Goal: Information Seeking & Learning: Find specific fact

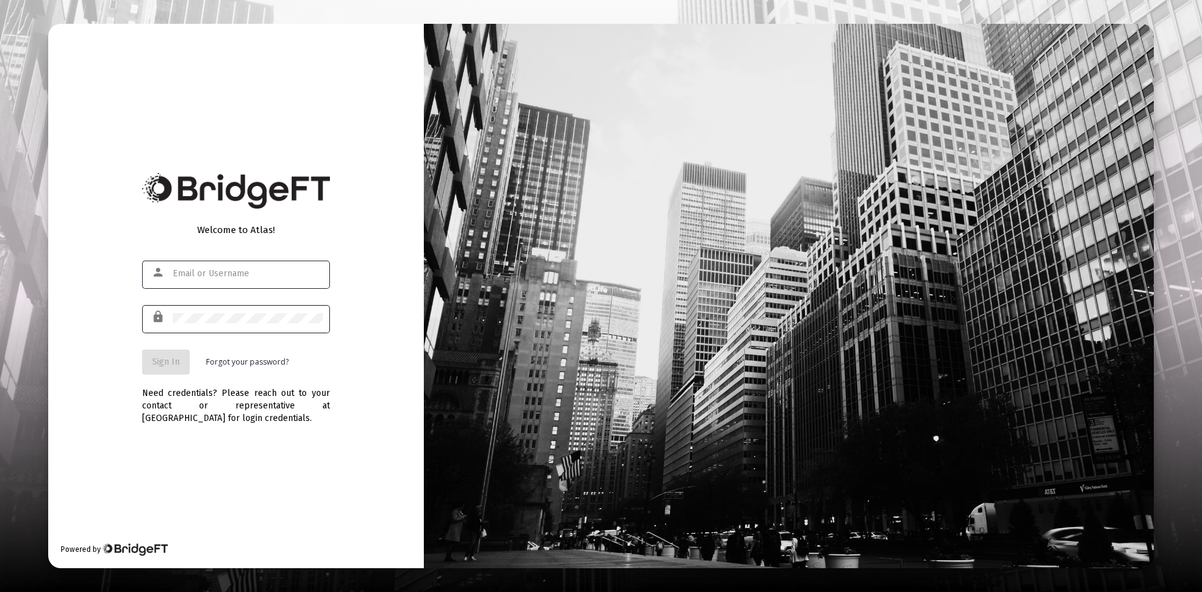
type input "[PERSON_NAME][EMAIL_ADDRESS][DOMAIN_NAME]"
drag, startPoint x: 161, startPoint y: 361, endPoint x: 246, endPoint y: 361, distance: 85.2
click at [161, 361] on span "Sign In" at bounding box center [166, 361] width 28 height 11
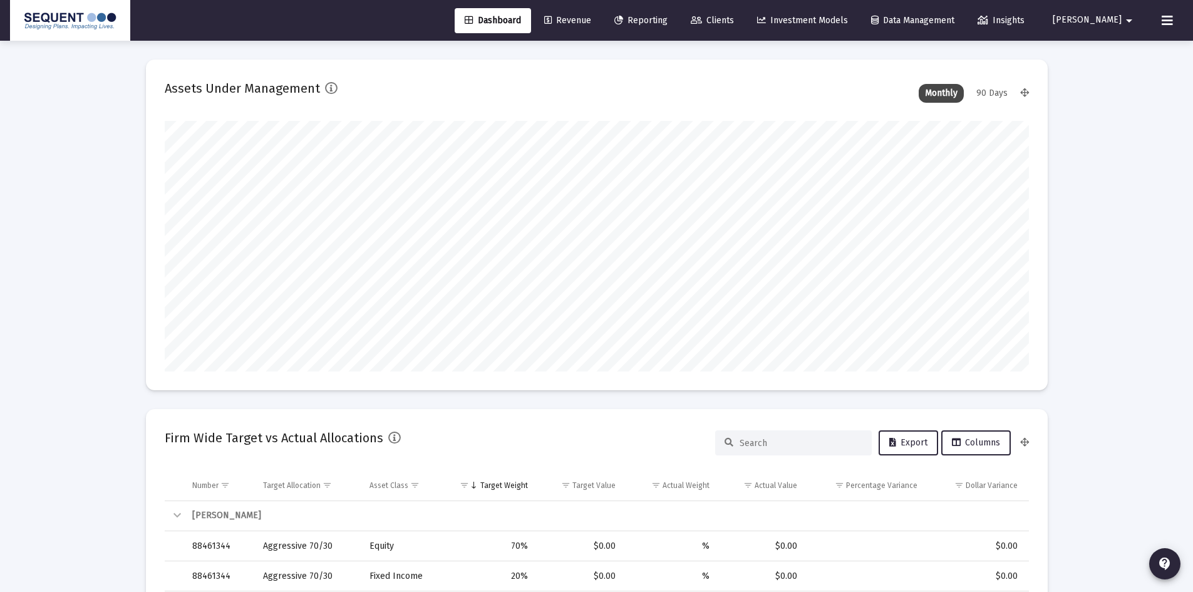
scroll to position [250, 465]
type input "[DATE]"
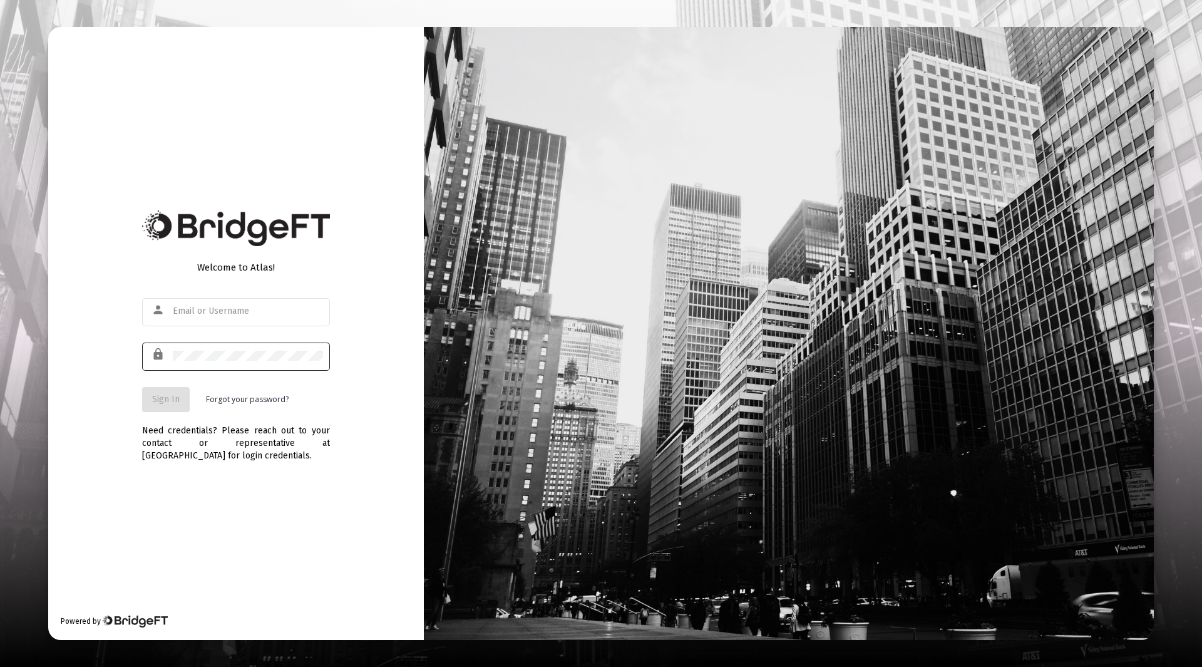
type input "[PERSON_NAME][EMAIL_ADDRESS][DOMAIN_NAME]"
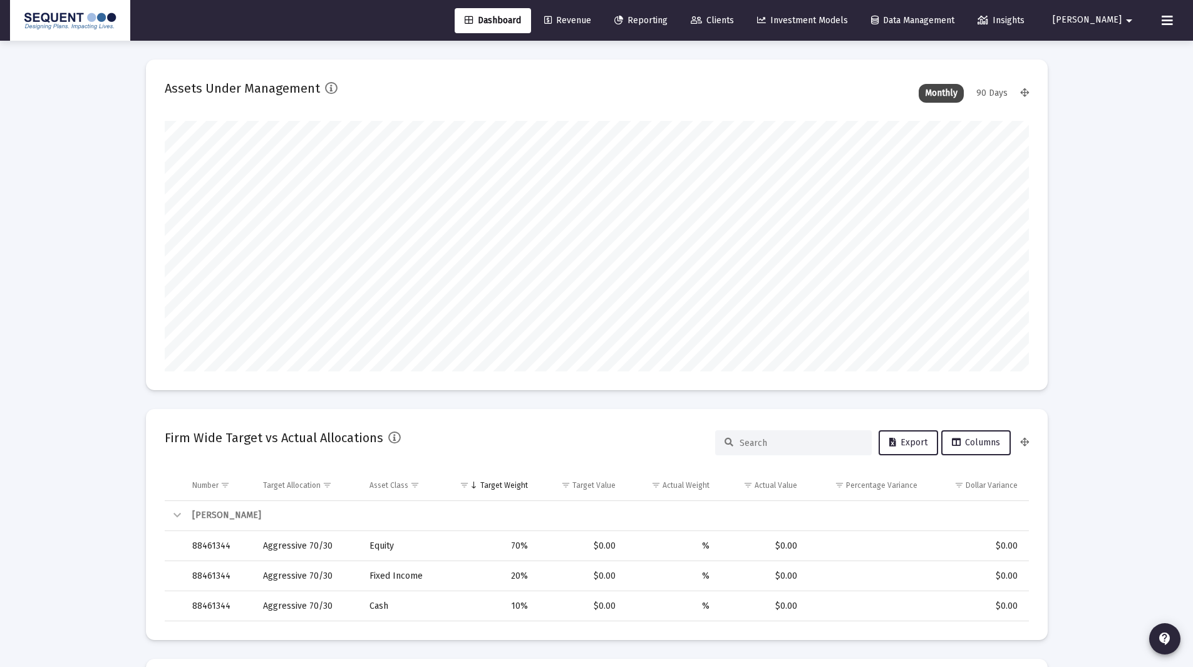
scroll to position [250, 465]
type input "[DATE]"
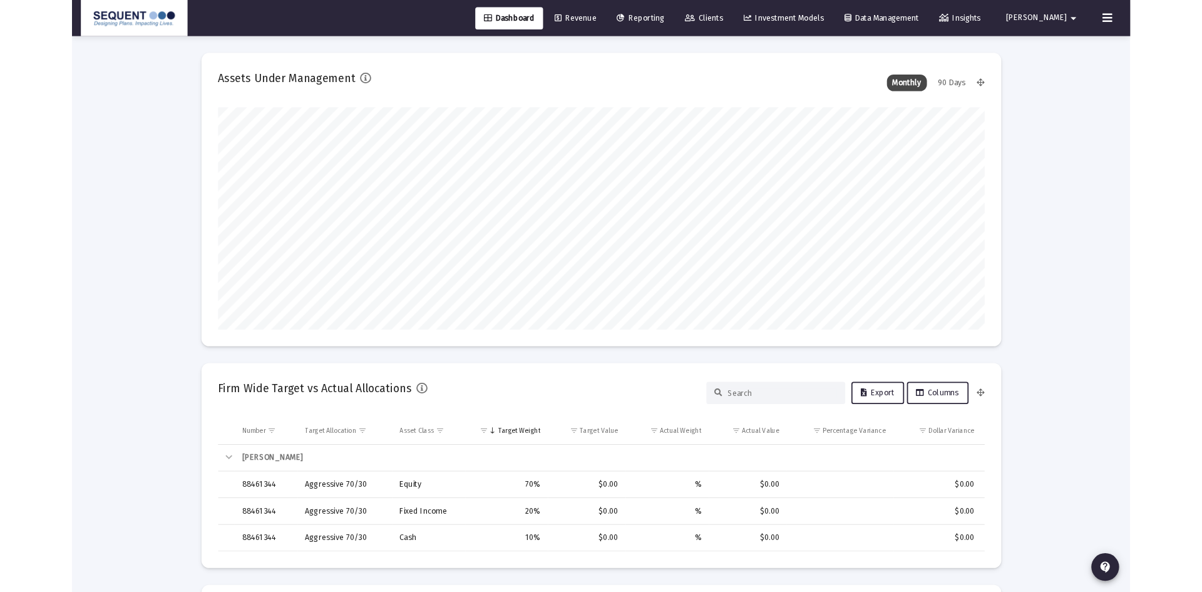
scroll to position [250, 404]
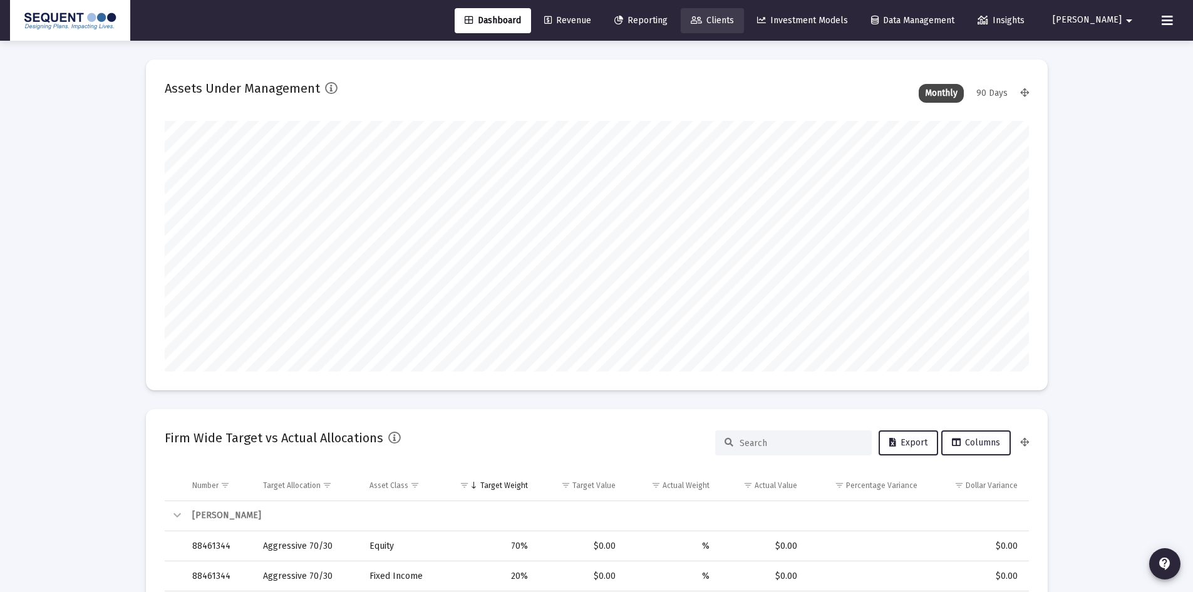
click at [734, 18] on span "Clients" at bounding box center [712, 20] width 43 height 11
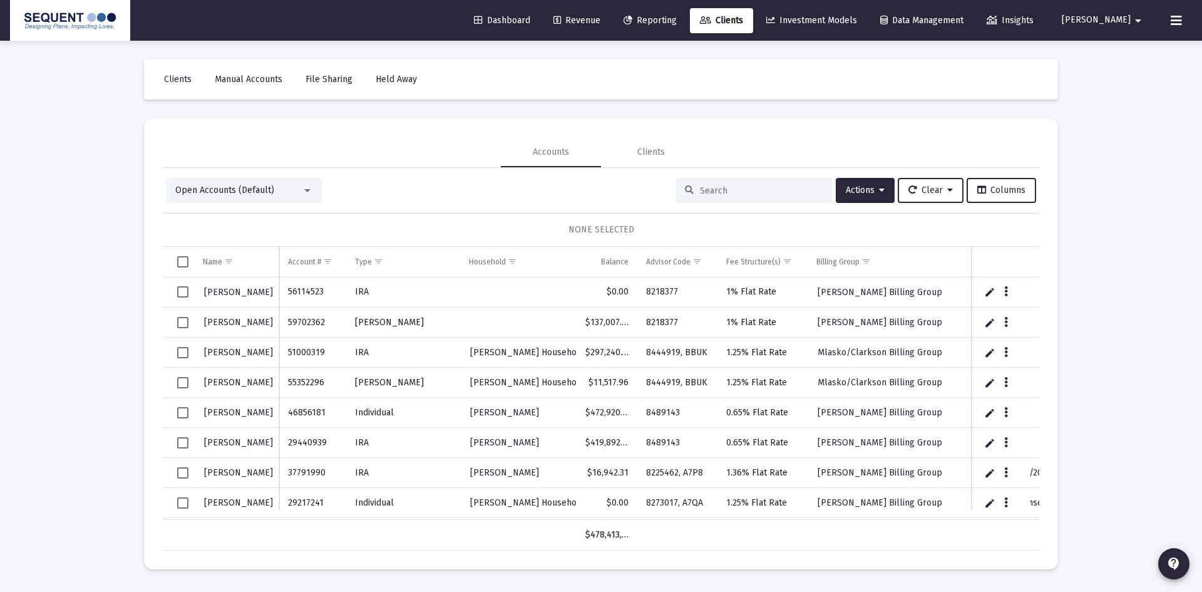
click at [710, 195] on input at bounding box center [761, 190] width 123 height 11
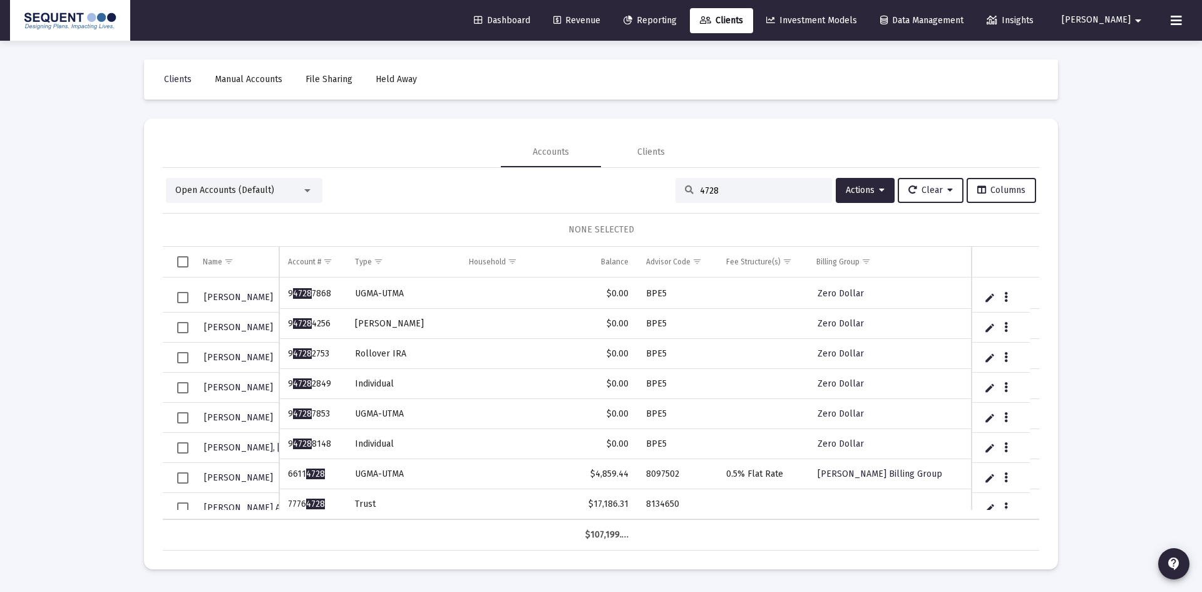
scroll to position [158, 0]
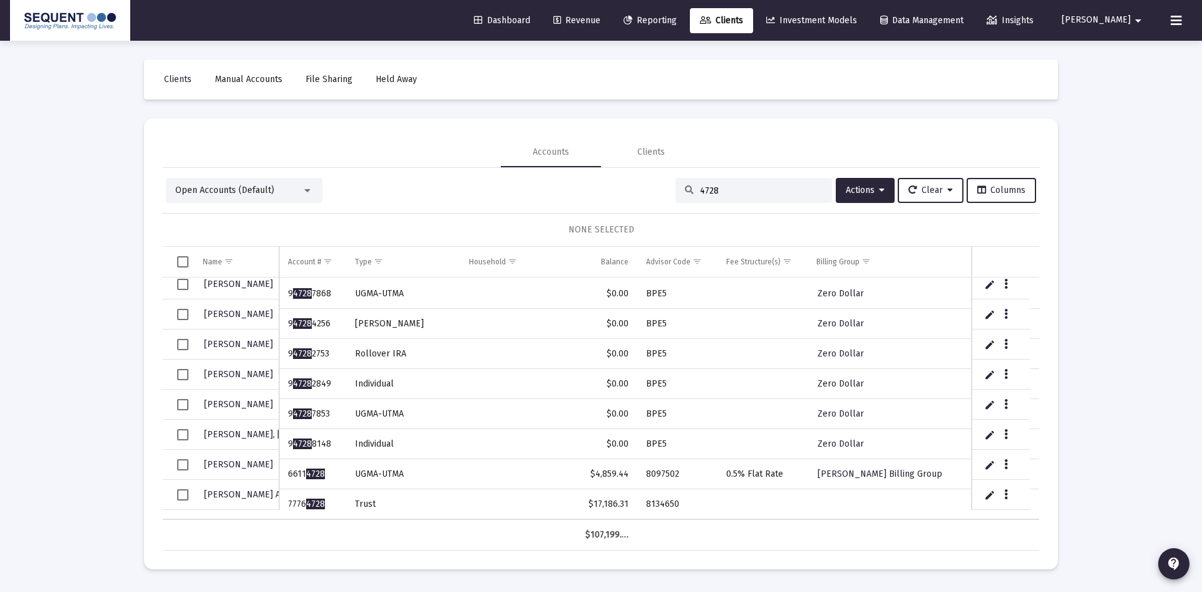
type input "4728"
click at [265, 493] on span "GARY AND KAREN ELLIS TRUST" at bounding box center [297, 494] width 187 height 11
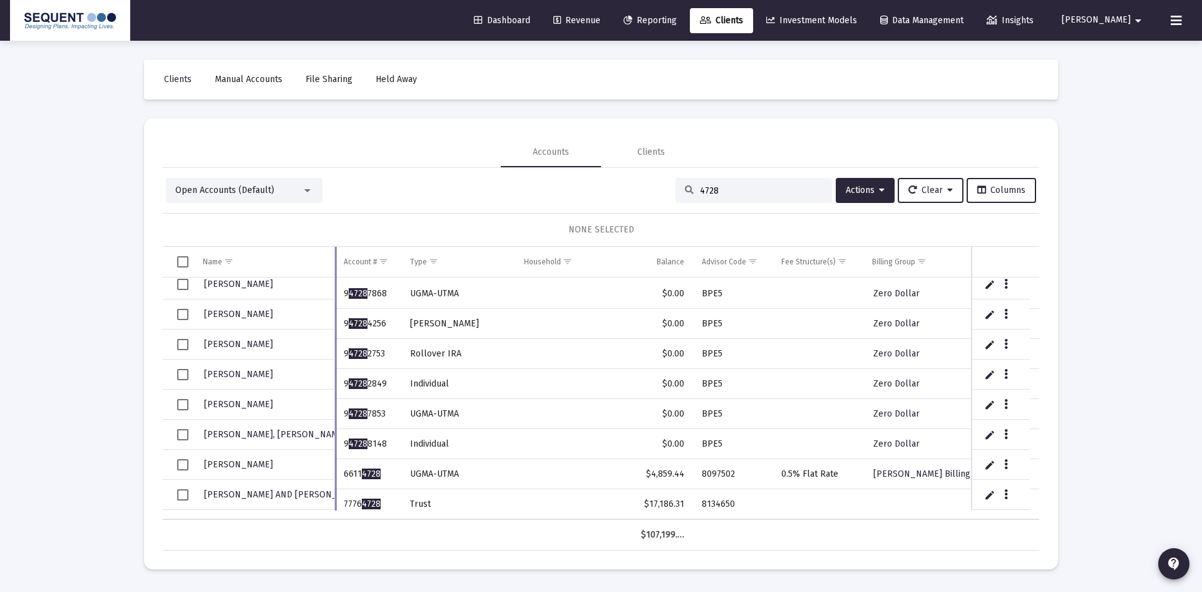
drag, startPoint x: 280, startPoint y: 259, endPoint x: 333, endPoint y: 260, distance: 53.2
click at [333, 260] on div "Name Name Account # Type Household Balance Advisor Code Fee Structure(s) Billin…" at bounding box center [601, 399] width 877 height 304
drag, startPoint x: 380, startPoint y: 491, endPoint x: 335, endPoint y: 502, distance: 46.5
click at [335, 502] on td "7776 4728" at bounding box center [365, 504] width 66 height 30
copy td "7776 4728"
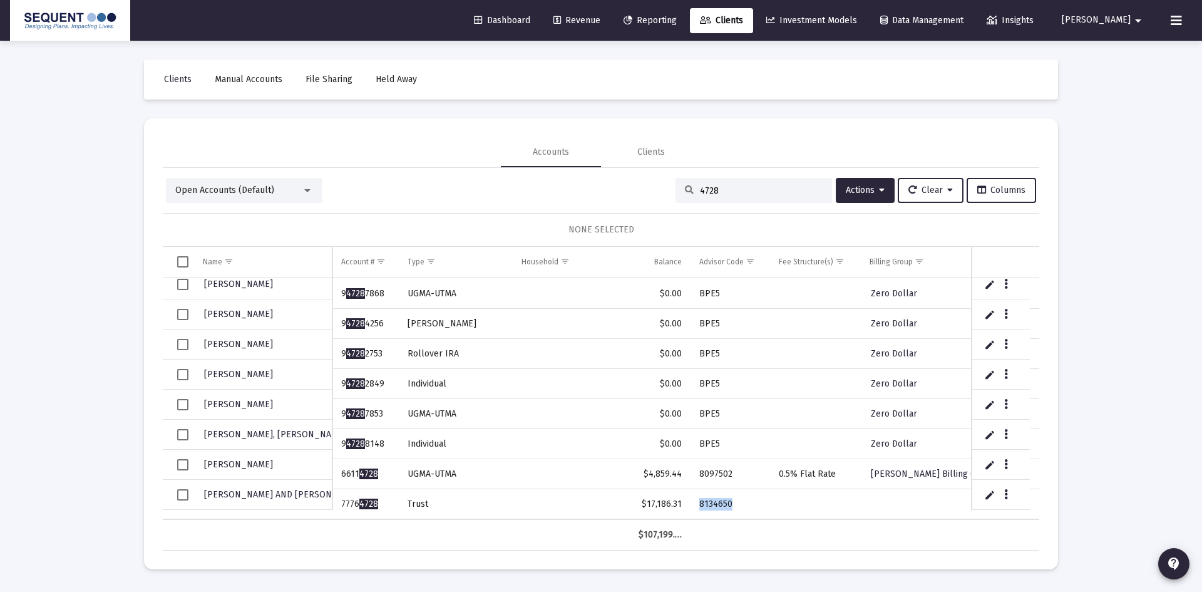
drag, startPoint x: 744, startPoint y: 493, endPoint x: 696, endPoint y: 495, distance: 48.2
click at [696, 495] on td "8134650" at bounding box center [731, 504] width 80 height 30
copy td "8134650"
drag, startPoint x: 729, startPoint y: 195, endPoint x: 672, endPoint y: 194, distance: 56.4
click at [676, 194] on div "4728" at bounding box center [754, 190] width 157 height 25
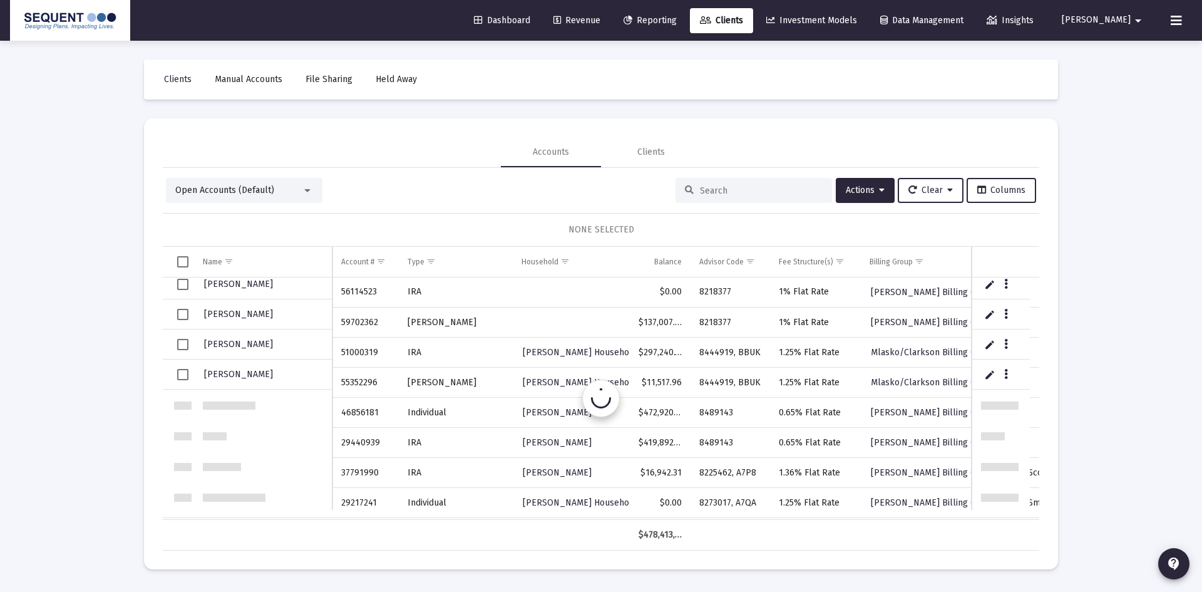
scroll to position [0, 0]
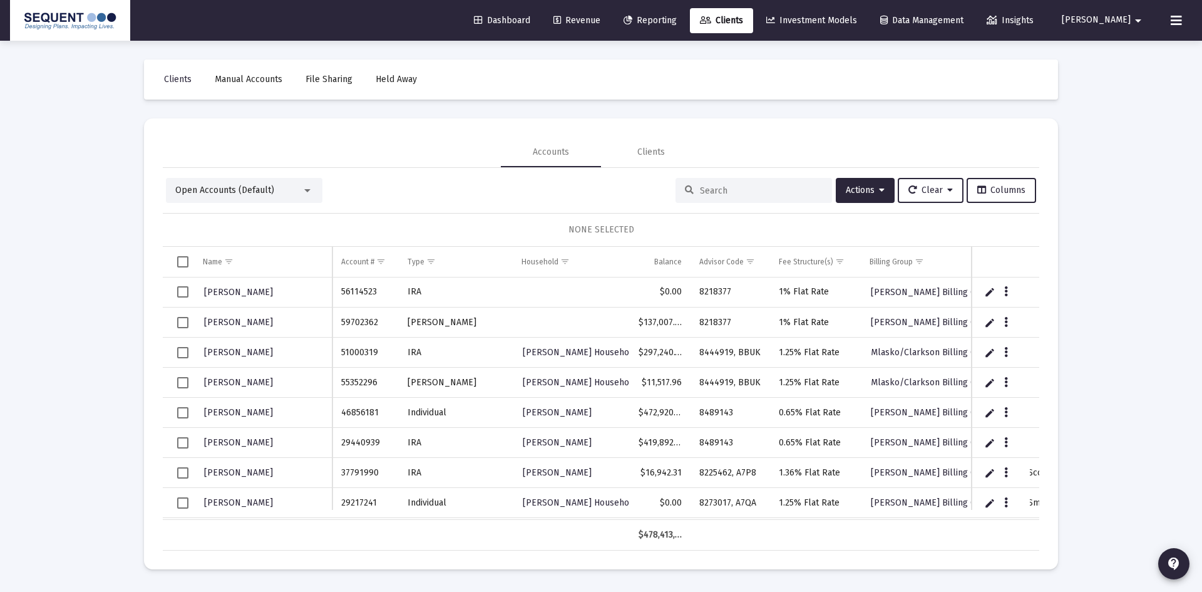
click at [721, 186] on input at bounding box center [761, 190] width 123 height 11
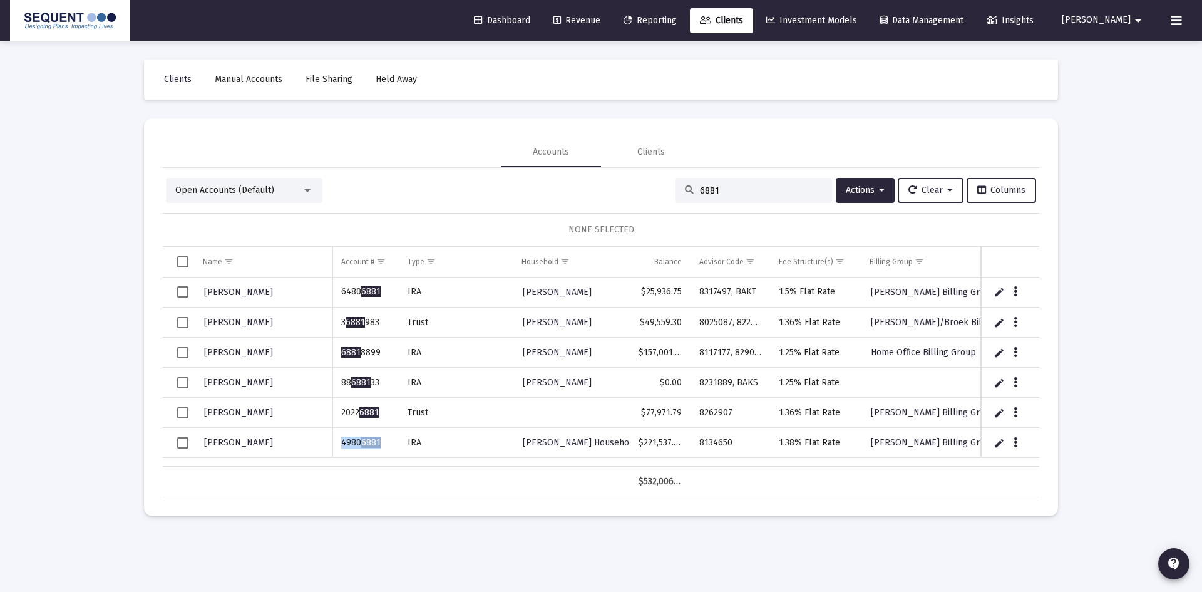
drag, startPoint x: 387, startPoint y: 441, endPoint x: 341, endPoint y: 444, distance: 46.4
click at [341, 444] on td "4980 6881" at bounding box center [365, 443] width 66 height 30
copy td "4980 6881"
click at [749, 190] on input "6881" at bounding box center [761, 190] width 123 height 11
drag, startPoint x: 724, startPoint y: 190, endPoint x: 655, endPoint y: 189, distance: 68.9
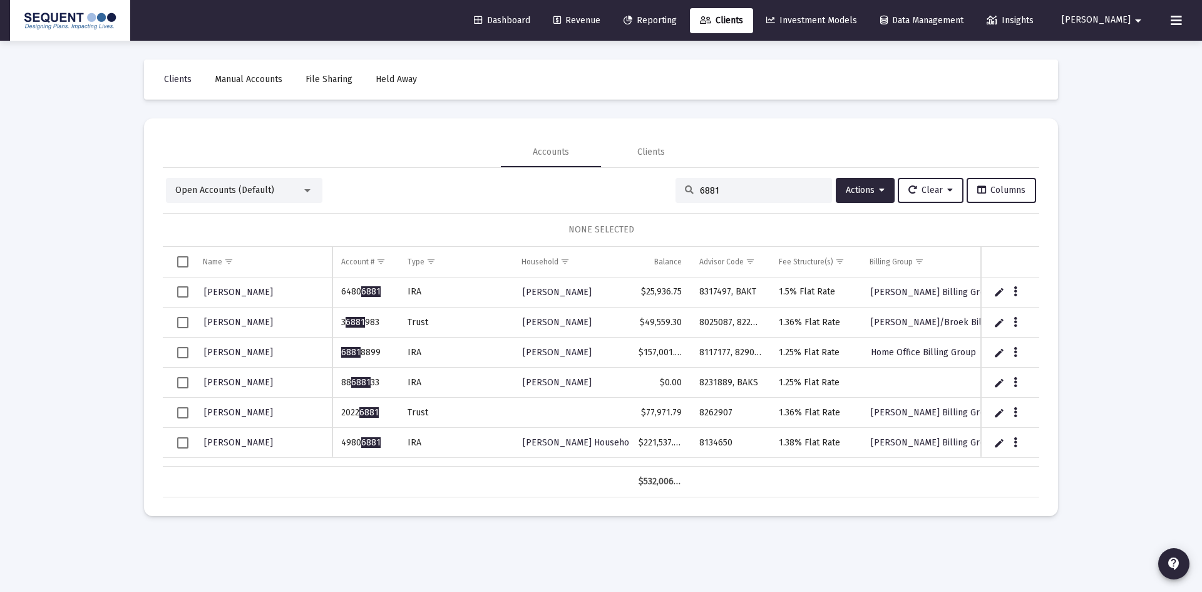
click at [657, 191] on div "Open Accounts (Default) 6881 Actions Clear Columns" at bounding box center [601, 190] width 870 height 25
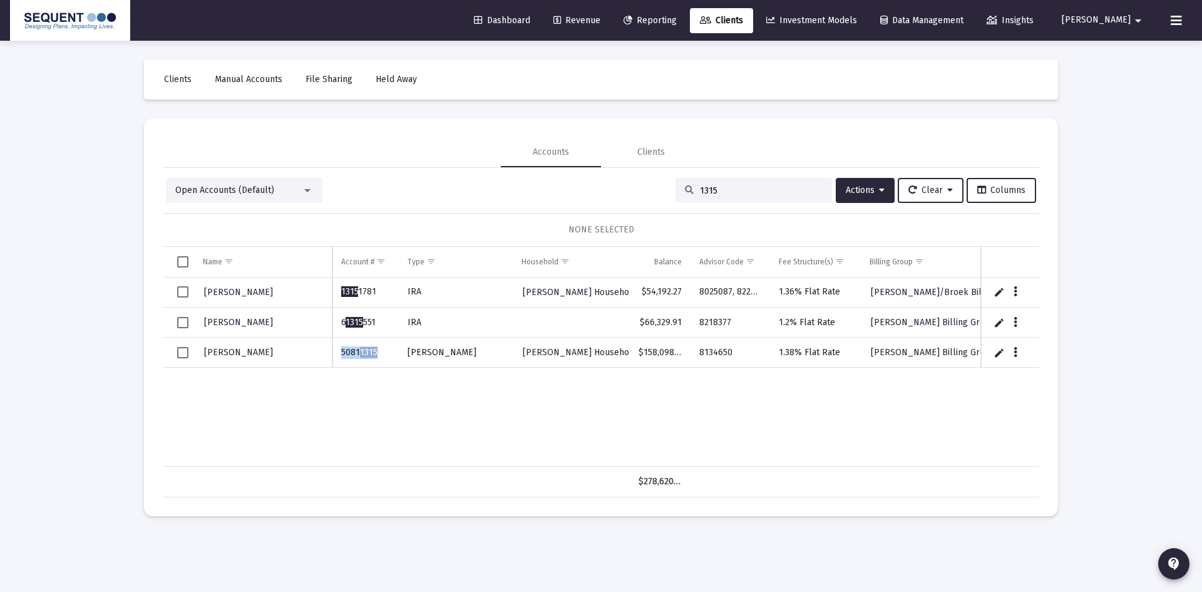
drag, startPoint x: 384, startPoint y: 351, endPoint x: 337, endPoint y: 359, distance: 47.8
click at [337, 359] on td "5081 1315" at bounding box center [365, 352] width 66 height 30
copy td "5081 1315"
click at [724, 182] on div "1315" at bounding box center [754, 190] width 157 height 25
drag, startPoint x: 724, startPoint y: 182, endPoint x: 716, endPoint y: 185, distance: 8.7
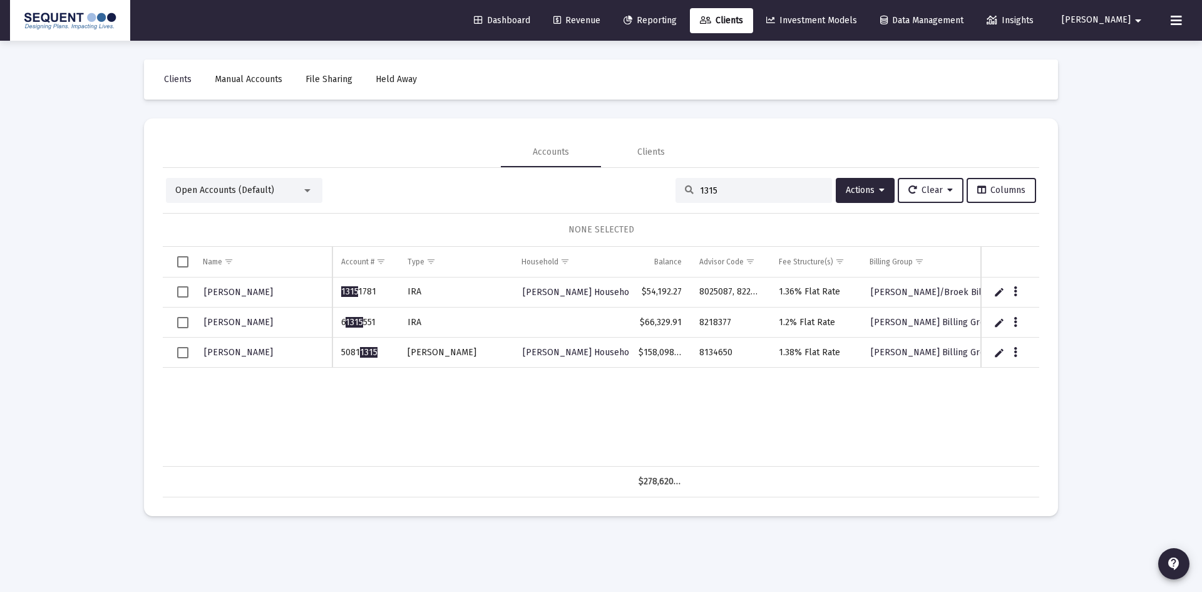
click at [723, 182] on div "1315" at bounding box center [754, 190] width 157 height 25
drag, startPoint x: 716, startPoint y: 187, endPoint x: 667, endPoint y: 190, distance: 48.3
click at [667, 190] on div "Open Accounts (Default) 1315 Actions Clear Columns" at bounding box center [601, 190] width 870 height 25
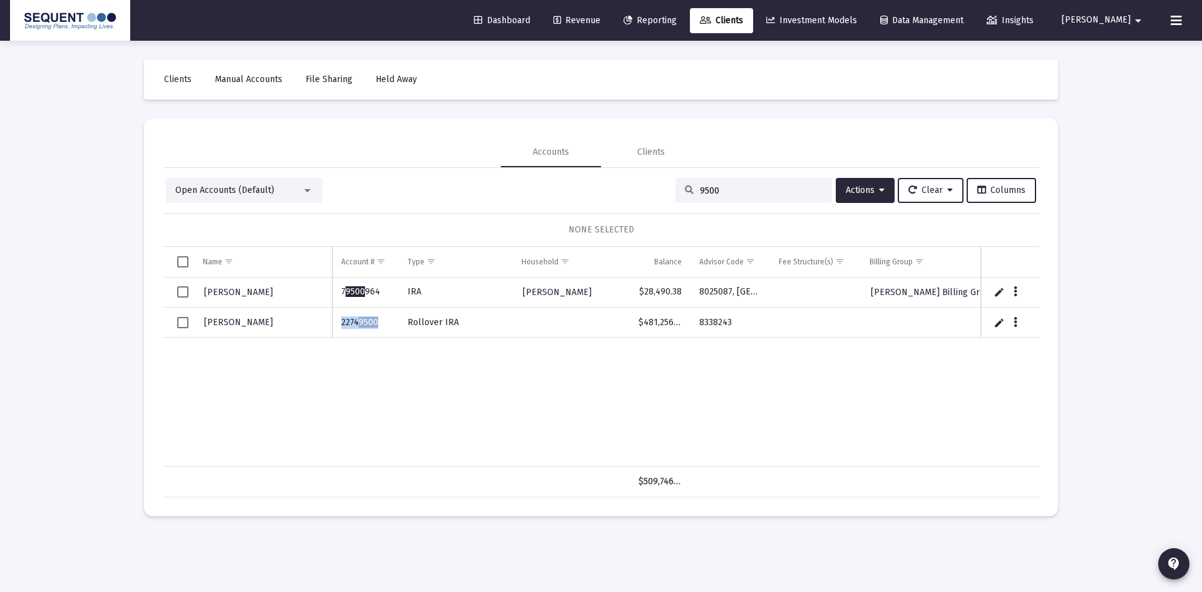
drag, startPoint x: 380, startPoint y: 324, endPoint x: 335, endPoint y: 326, distance: 45.2
click at [335, 326] on td "2274 9500" at bounding box center [365, 322] width 66 height 30
copy td "2274 9500"
drag, startPoint x: 742, startPoint y: 323, endPoint x: 698, endPoint y: 326, distance: 44.6
click at [698, 326] on td "8338243" at bounding box center [731, 322] width 80 height 30
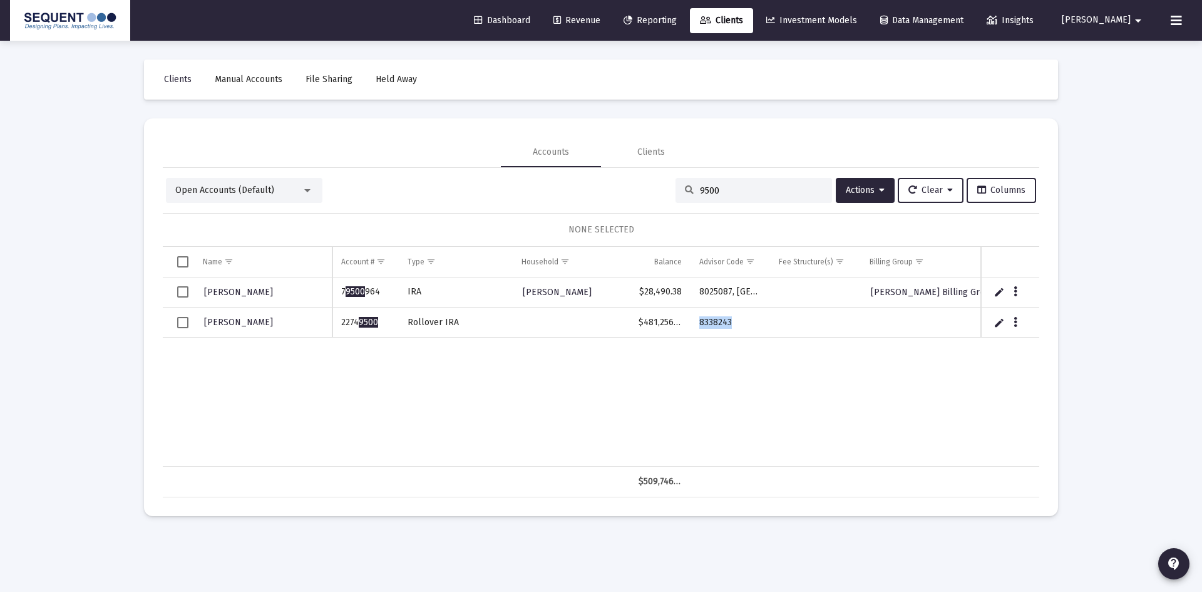
copy td "8338243"
click at [714, 192] on input "9500" at bounding box center [761, 190] width 123 height 11
drag, startPoint x: 716, startPoint y: 190, endPoint x: 656, endPoint y: 188, distance: 60.1
click at [656, 188] on div "Open Accounts (Default) 9500 Actions Clear Columns" at bounding box center [601, 190] width 870 height 25
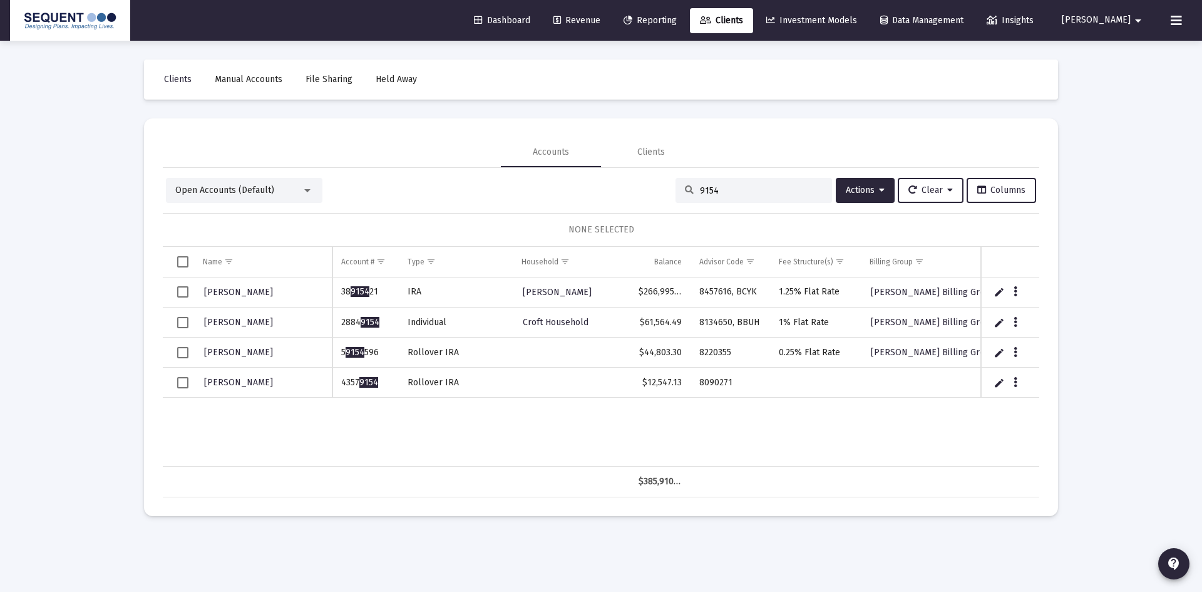
type input "9154"
drag, startPoint x: 373, startPoint y: 384, endPoint x: 329, endPoint y: 390, distance: 44.2
click at [329, 390] on div "Parsell, Joseph 38 9154 21 IRA Parsell, Joseph Household $266,995.75 8457616, B…" at bounding box center [601, 371] width 877 height 189
click at [370, 391] on td "4357 9154" at bounding box center [365, 383] width 66 height 30
drag, startPoint x: 383, startPoint y: 386, endPoint x: 341, endPoint y: 387, distance: 42.6
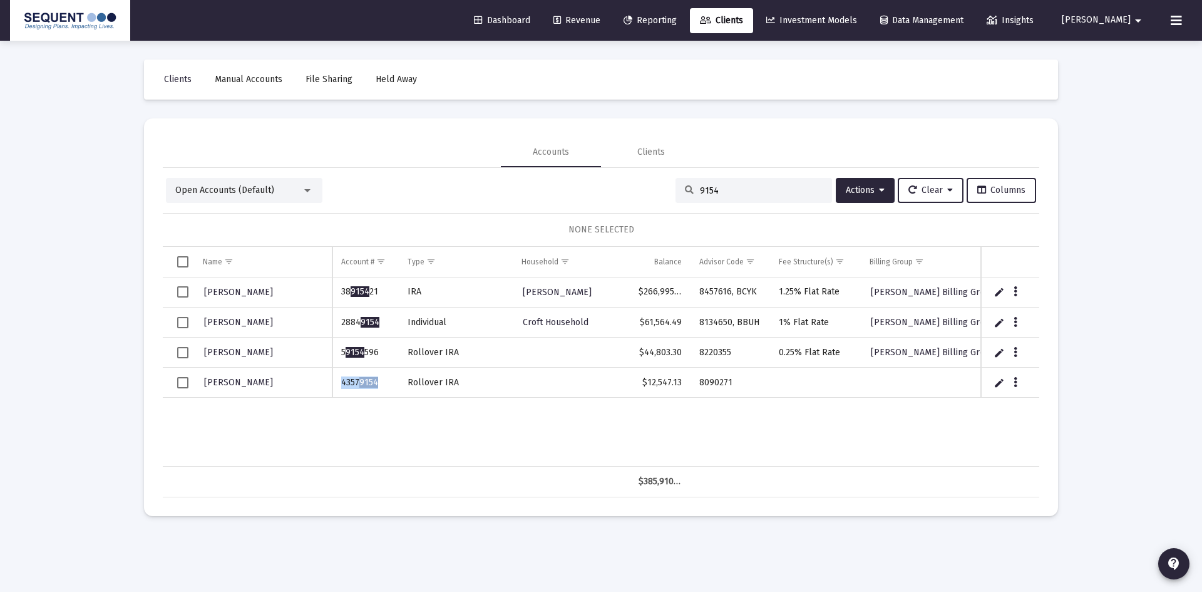
click at [341, 387] on td "4357 9154" at bounding box center [365, 383] width 66 height 30
copy td "4357 9154"
drag, startPoint x: 748, startPoint y: 379, endPoint x: 692, endPoint y: 384, distance: 55.9
click at [692, 384] on td "8090271" at bounding box center [731, 383] width 80 height 30
copy td "8090271"
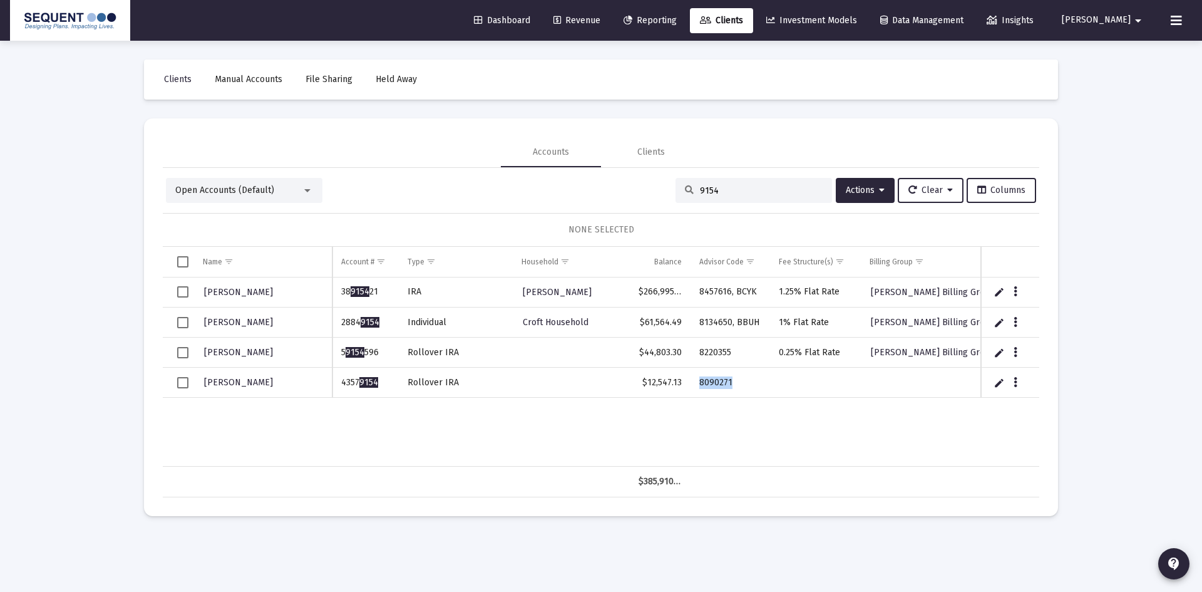
click at [739, 193] on input "9154" at bounding box center [761, 190] width 123 height 11
drag, startPoint x: 739, startPoint y: 187, endPoint x: 658, endPoint y: 190, distance: 80.8
click at [658, 190] on div "Open Accounts (Default) 9154 Actions Clear Columns" at bounding box center [601, 190] width 870 height 25
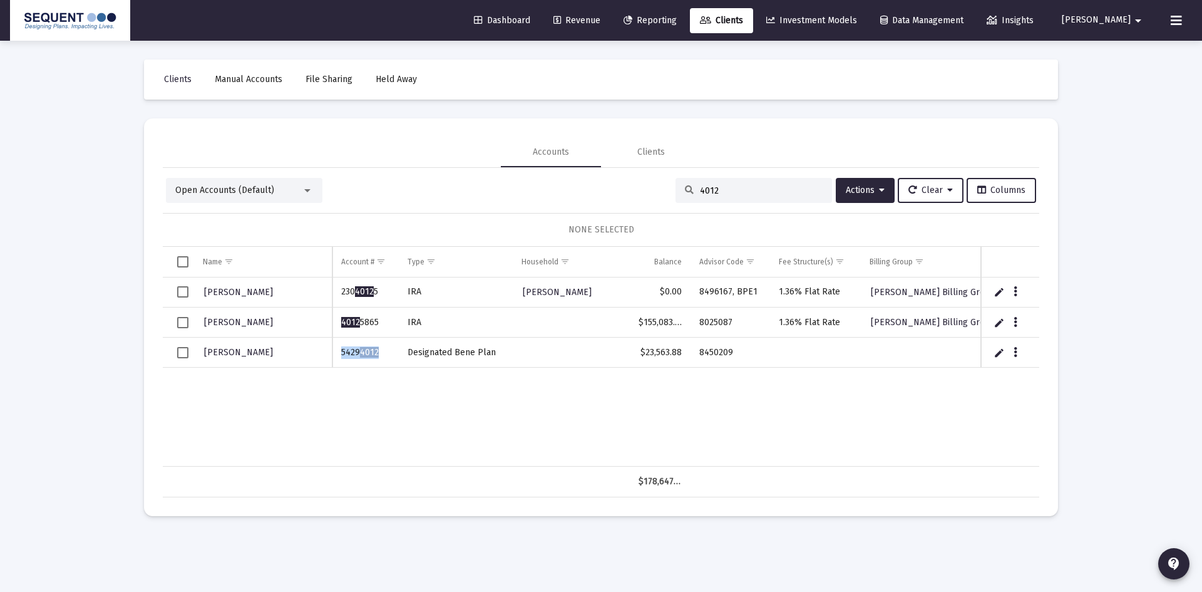
drag, startPoint x: 388, startPoint y: 349, endPoint x: 341, endPoint y: 363, distance: 48.3
click at [341, 364] on td "5429 4012" at bounding box center [365, 352] width 66 height 30
copy td "5429 4012"
drag, startPoint x: 741, startPoint y: 358, endPoint x: 686, endPoint y: 358, distance: 55.1
click at [686, 358] on tr "JOANNE BATCHER 5429 4012 Designated Bene Plan $23,563.88 8450209" at bounding box center [747, 352] width 1169 height 30
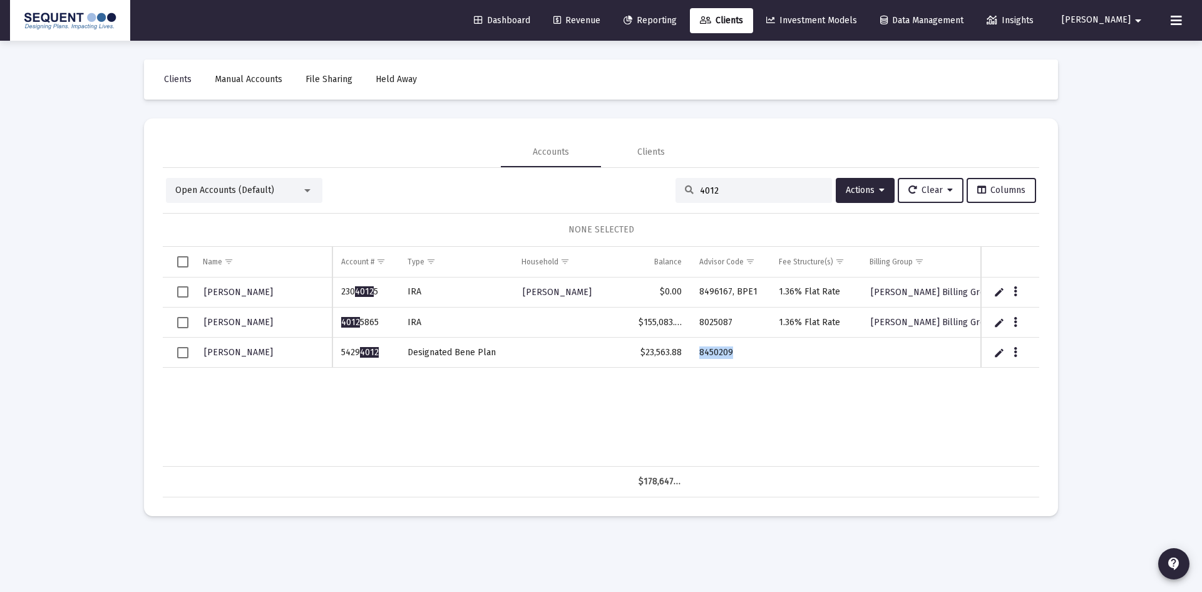
copy tr "8450209"
drag, startPoint x: 734, startPoint y: 195, endPoint x: 678, endPoint y: 195, distance: 56.4
click at [678, 195] on div "4012" at bounding box center [754, 190] width 157 height 25
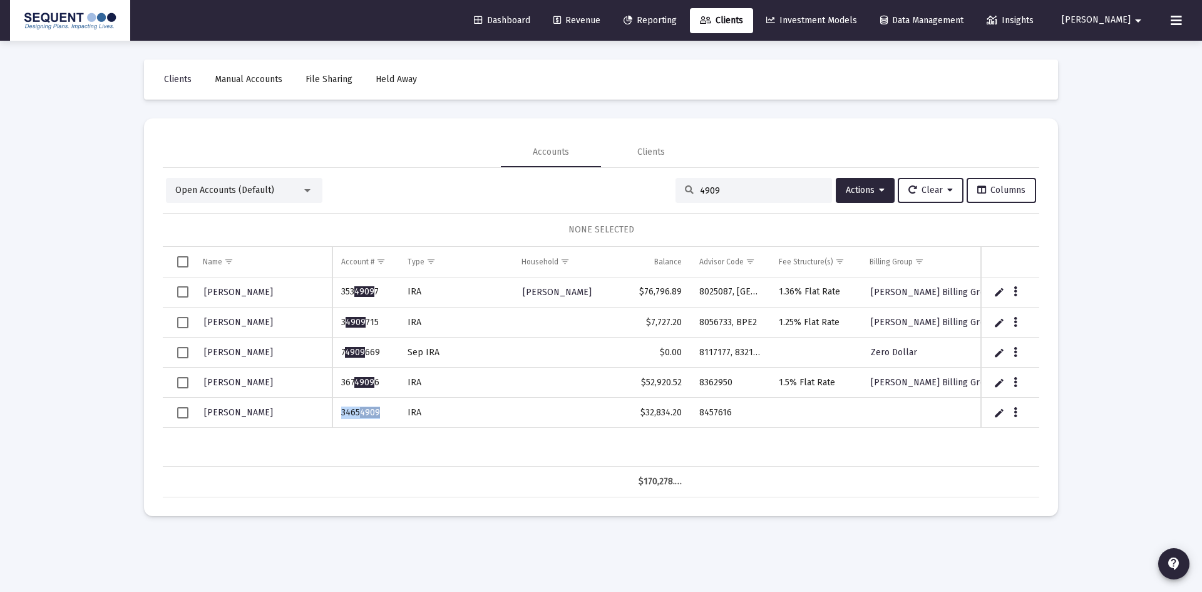
drag, startPoint x: 358, startPoint y: 413, endPoint x: 335, endPoint y: 413, distance: 23.2
click at [337, 413] on td "3465 4909" at bounding box center [365, 413] width 66 height 30
drag, startPoint x: 736, startPoint y: 409, endPoint x: 686, endPoint y: 414, distance: 50.4
click at [686, 414] on tr "Joan Myers 3465 4909 IRA $32,834.20 8457616" at bounding box center [747, 413] width 1169 height 30
drag, startPoint x: 712, startPoint y: 193, endPoint x: 651, endPoint y: 192, distance: 60.7
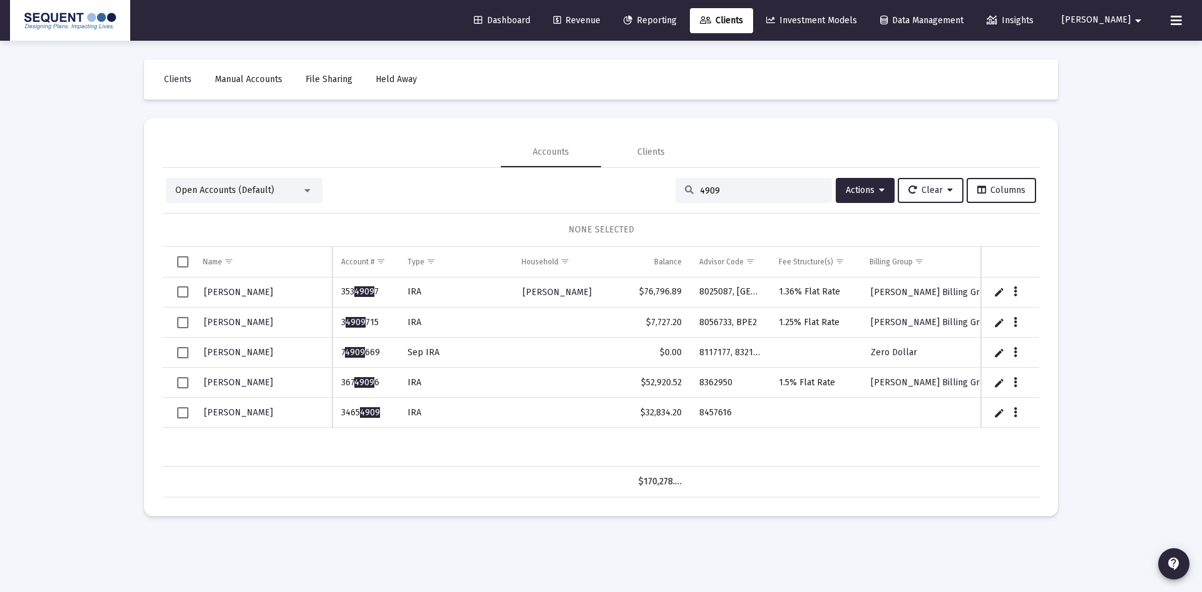
click at [651, 192] on div "Open Accounts (Default) 4909 Actions Clear Columns" at bounding box center [601, 190] width 870 height 25
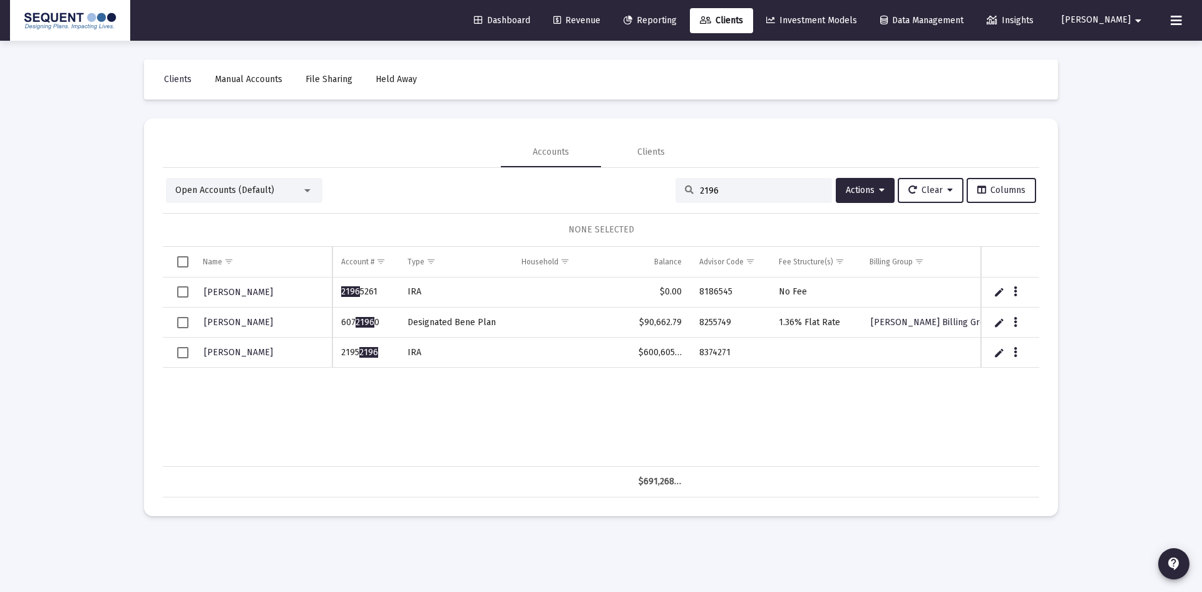
type input "2196"
drag, startPoint x: 383, startPoint y: 354, endPoint x: 341, endPoint y: 359, distance: 41.6
click at [341, 359] on td "2195 2196" at bounding box center [365, 352] width 66 height 30
drag, startPoint x: 742, startPoint y: 350, endPoint x: 698, endPoint y: 356, distance: 44.9
click at [698, 356] on td "8374271" at bounding box center [731, 352] width 80 height 30
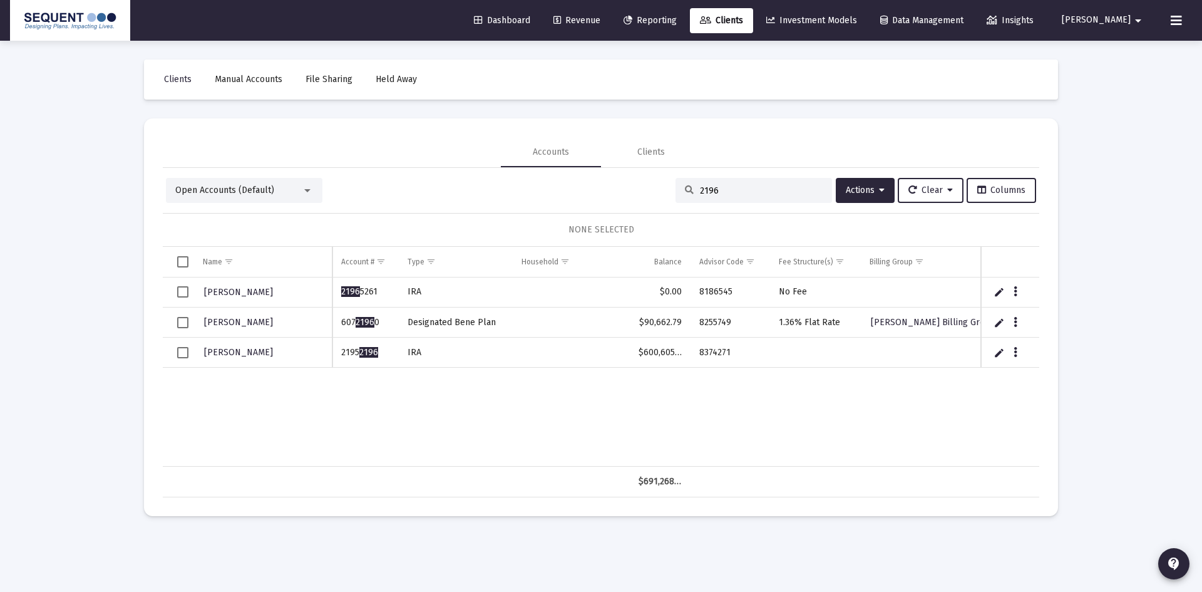
drag, startPoint x: 705, startPoint y: 186, endPoint x: 699, endPoint y: 189, distance: 7.0
click at [700, 189] on input "2196" at bounding box center [761, 190] width 123 height 11
drag, startPoint x: 719, startPoint y: 190, endPoint x: 670, endPoint y: 195, distance: 49.7
click at [676, 195] on div "2196" at bounding box center [754, 190] width 157 height 25
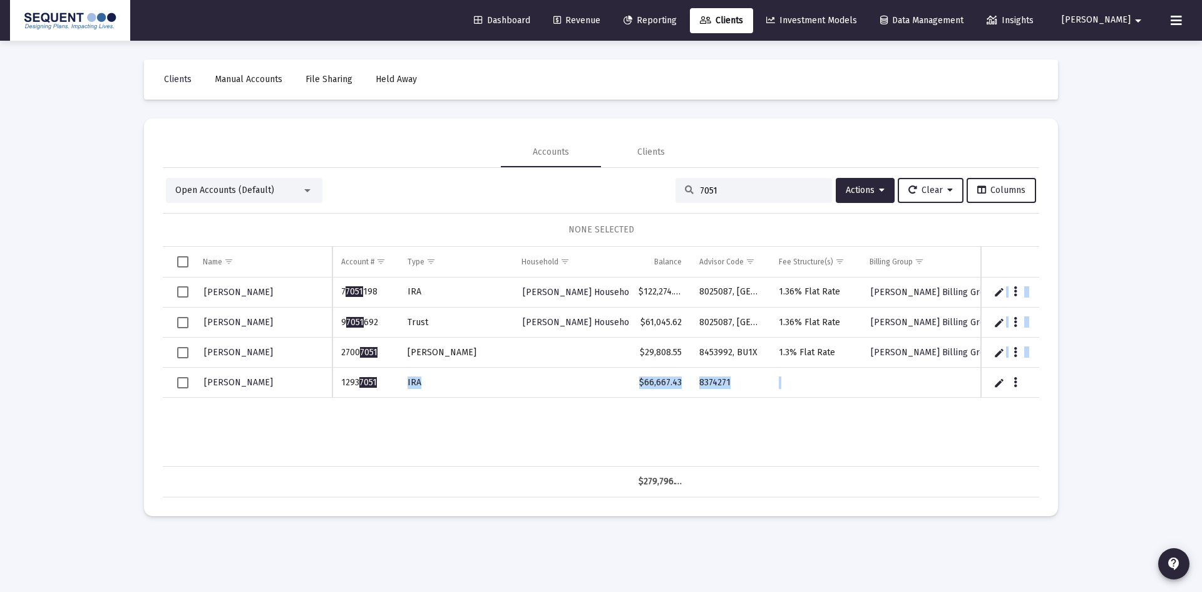
drag, startPoint x: 380, startPoint y: 384, endPoint x: 327, endPoint y: 387, distance: 52.7
click at [327, 387] on div "Nixon, Sam 7 7051 198 IRA Nixon Household $122,274.53 8025087, BAKU 1.36% Flat …" at bounding box center [601, 371] width 877 height 189
click at [393, 387] on td "1293 7051" at bounding box center [365, 383] width 66 height 30
drag, startPoint x: 383, startPoint y: 383, endPoint x: 342, endPoint y: 383, distance: 40.1
click at [342, 383] on td "1293 7051" at bounding box center [365, 383] width 66 height 30
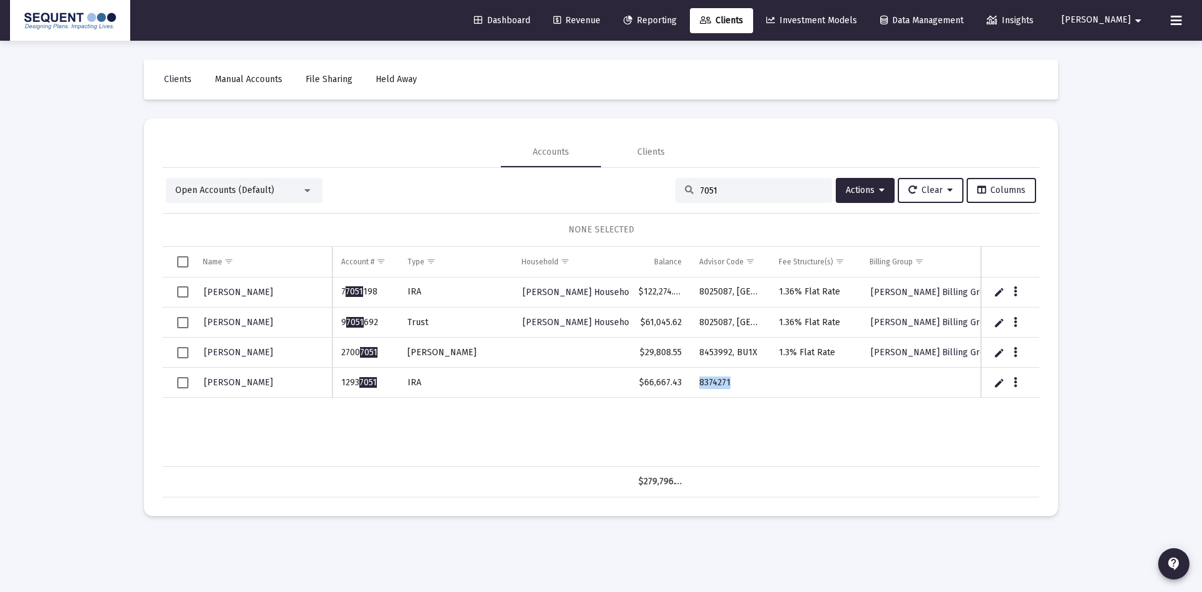
drag, startPoint x: 731, startPoint y: 384, endPoint x: 699, endPoint y: 388, distance: 32.9
click at [699, 388] on td "8374271" at bounding box center [731, 383] width 80 height 30
click at [380, 383] on td "1293 7051" at bounding box center [365, 383] width 66 height 30
click at [379, 379] on td "1293 7051" at bounding box center [365, 383] width 66 height 30
click at [731, 388] on td "8374271" at bounding box center [731, 383] width 80 height 30
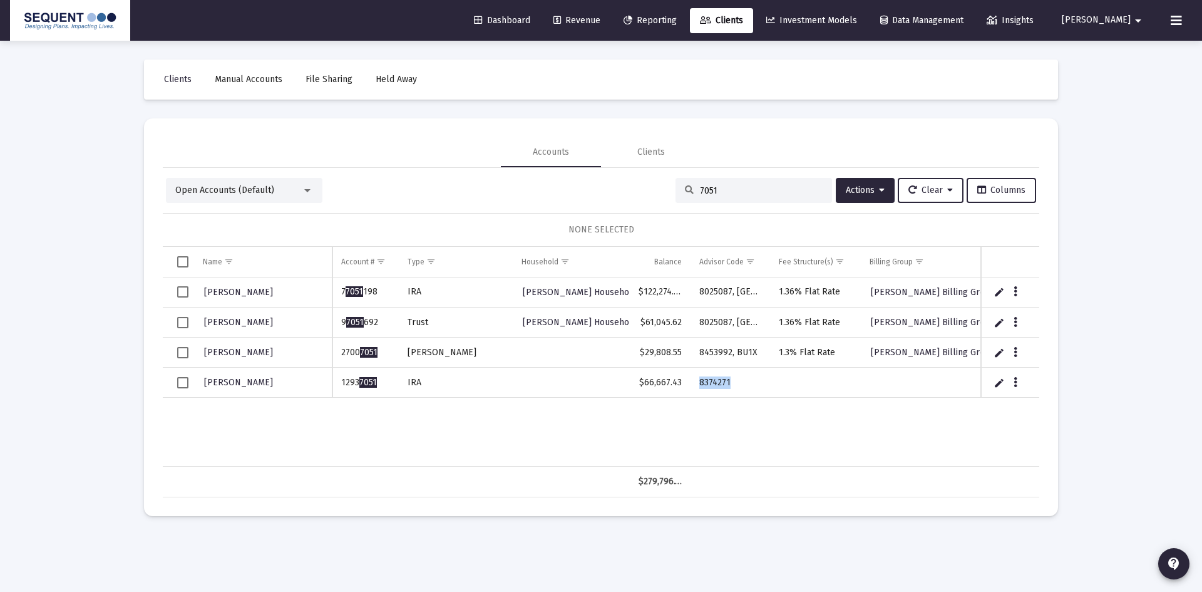
click at [682, 385] on tr "LAWRENCE SEABERG 1293 7051 IRA $66,667.43 8374271" at bounding box center [747, 383] width 1169 height 30
click at [721, 185] on input "7051" at bounding box center [761, 190] width 123 height 11
drag, startPoint x: 729, startPoint y: 190, endPoint x: 629, endPoint y: 192, distance: 99.6
click at [627, 192] on div "Open Accounts (Default) 7051 Actions Clear Columns" at bounding box center [601, 190] width 870 height 25
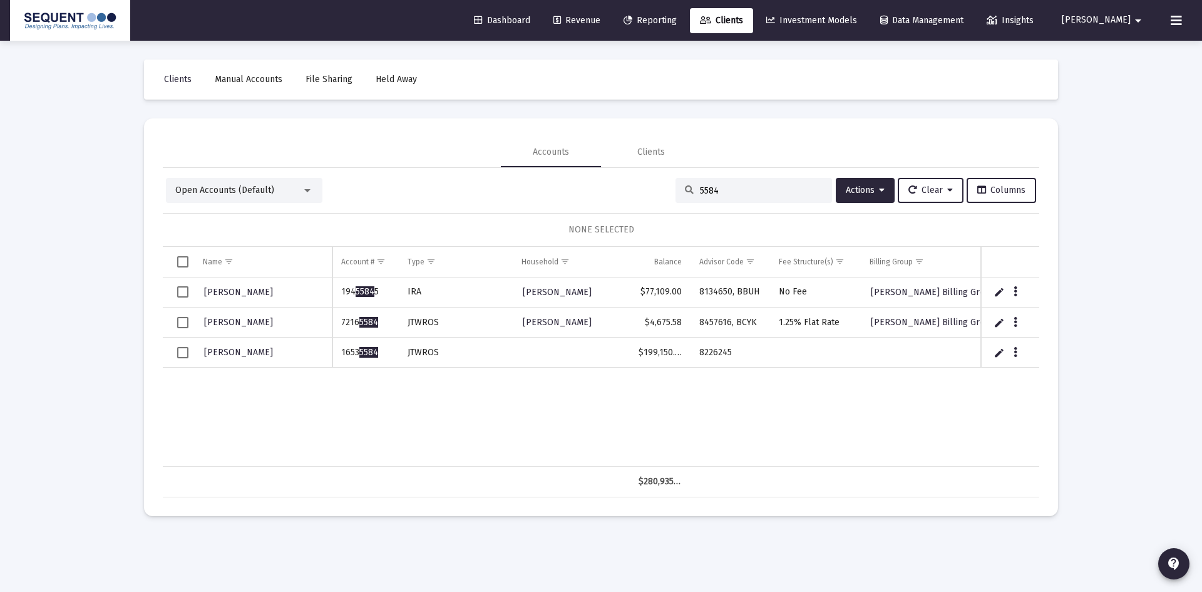
click at [374, 351] on span "5584" at bounding box center [368, 352] width 19 height 11
drag, startPoint x: 381, startPoint y: 351, endPoint x: 332, endPoint y: 352, distance: 48.8
click at [332, 352] on td "1653 5584" at bounding box center [365, 352] width 66 height 30
click at [608, 363] on td "Data grid" at bounding box center [571, 352] width 116 height 30
drag, startPoint x: 713, startPoint y: 355, endPoint x: 697, endPoint y: 357, distance: 16.4
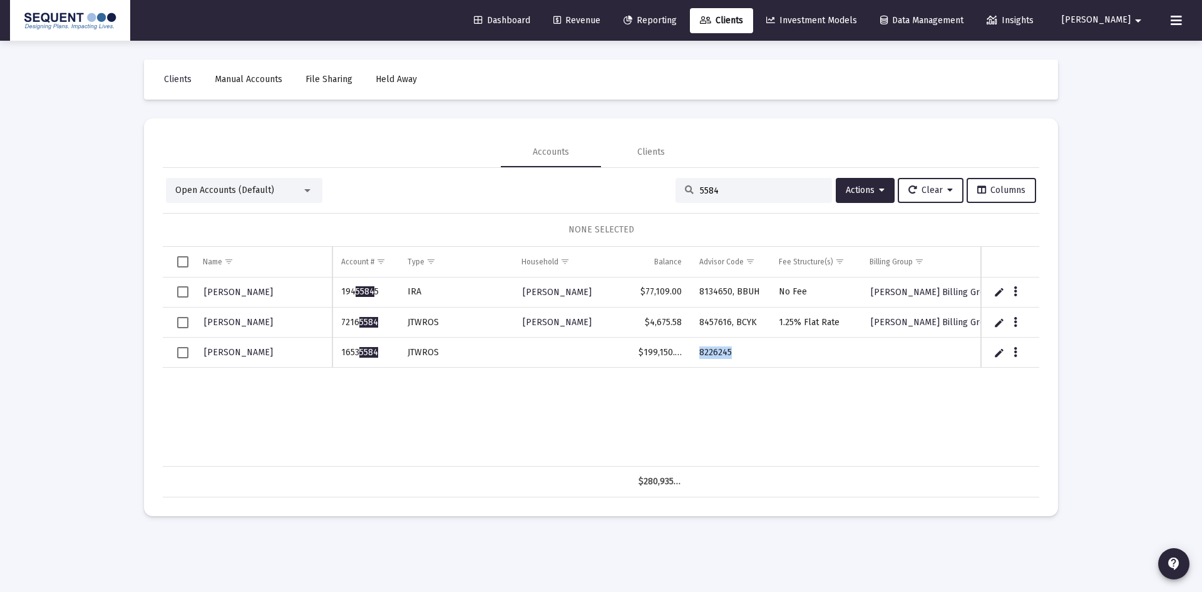
click at [697, 357] on td "8226245" at bounding box center [731, 352] width 80 height 30
click at [734, 191] on input "5584" at bounding box center [761, 190] width 123 height 11
drag, startPoint x: 718, startPoint y: 191, endPoint x: 654, endPoint y: 190, distance: 64.5
click at [654, 190] on div "Open Accounts (Default) 5584 Actions Clear Columns" at bounding box center [601, 190] width 870 height 25
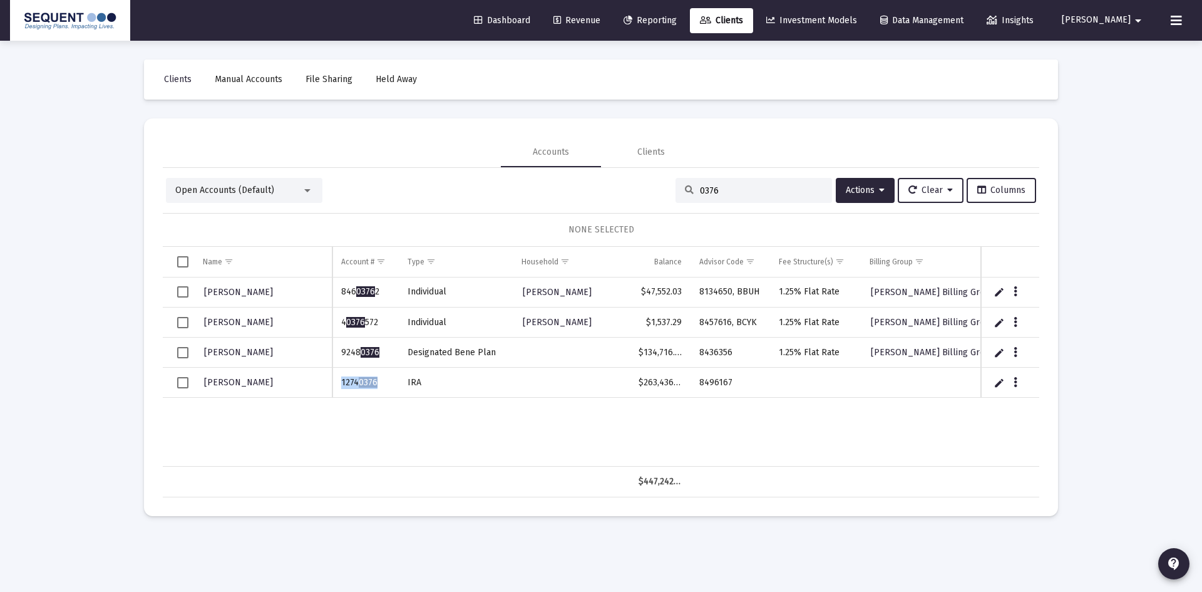
drag, startPoint x: 376, startPoint y: 383, endPoint x: 339, endPoint y: 383, distance: 36.9
click at [339, 383] on td "1274 0376" at bounding box center [365, 383] width 66 height 30
drag, startPoint x: 729, startPoint y: 383, endPoint x: 694, endPoint y: 386, distance: 35.8
click at [694, 386] on td "8496167" at bounding box center [731, 383] width 80 height 30
drag, startPoint x: 736, startPoint y: 183, endPoint x: 686, endPoint y: 182, distance: 50.1
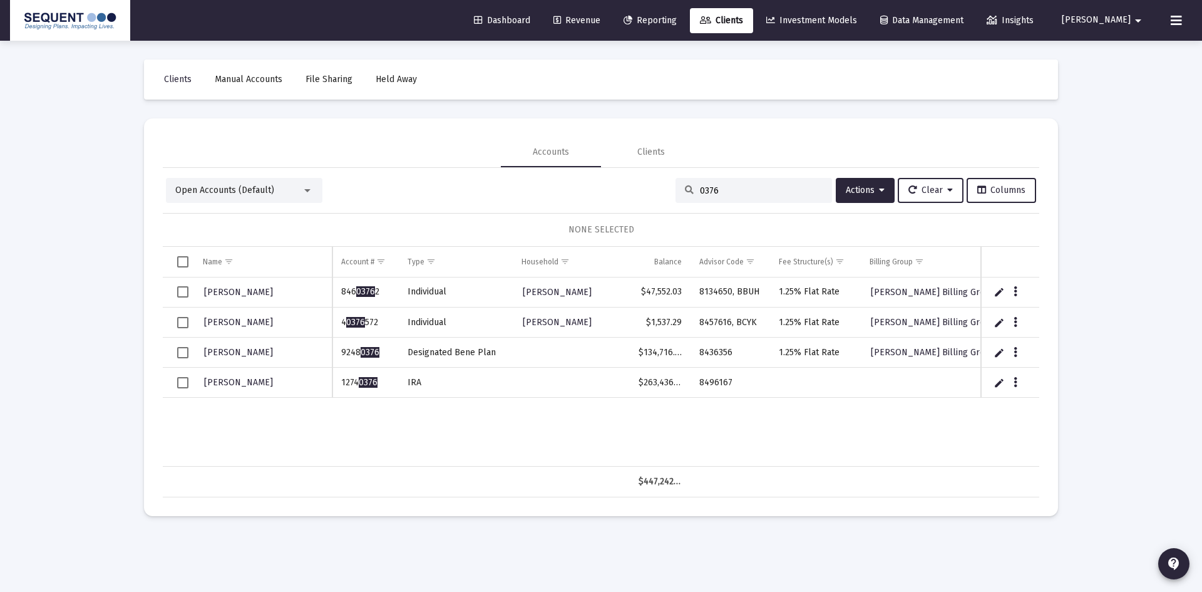
click at [686, 182] on div "0376" at bounding box center [754, 190] width 157 height 25
click at [720, 191] on input "0376" at bounding box center [761, 190] width 123 height 11
drag, startPoint x: 728, startPoint y: 192, endPoint x: 659, endPoint y: 193, distance: 68.3
click at [659, 193] on div "Open Accounts (Default) 0376 Actions Clear Columns" at bounding box center [601, 190] width 870 height 25
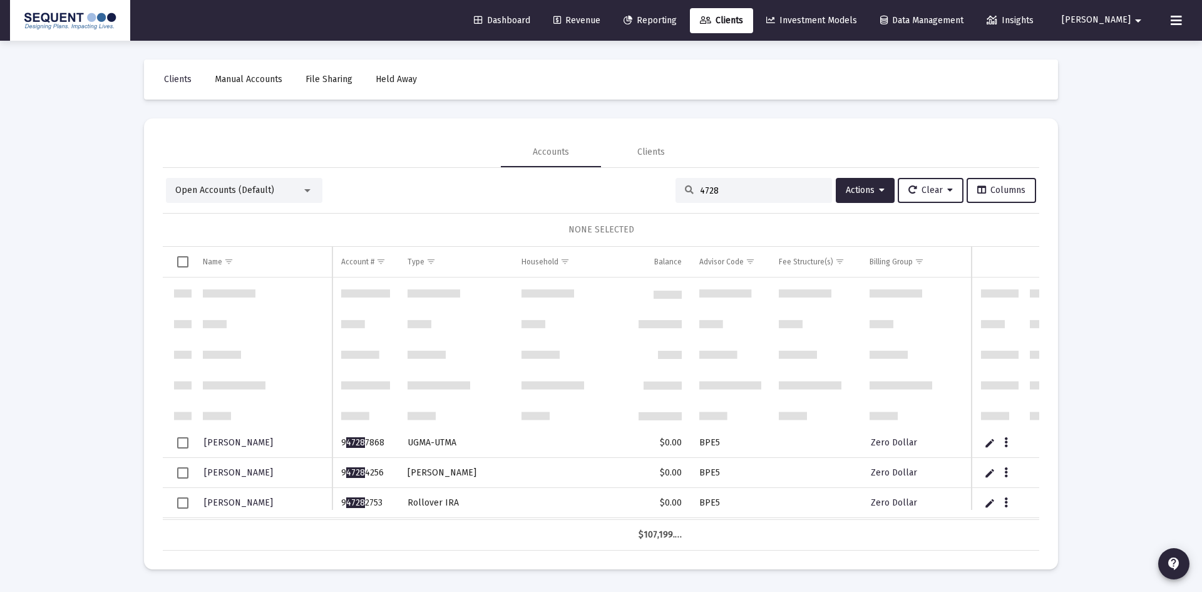
scroll to position [158, 0]
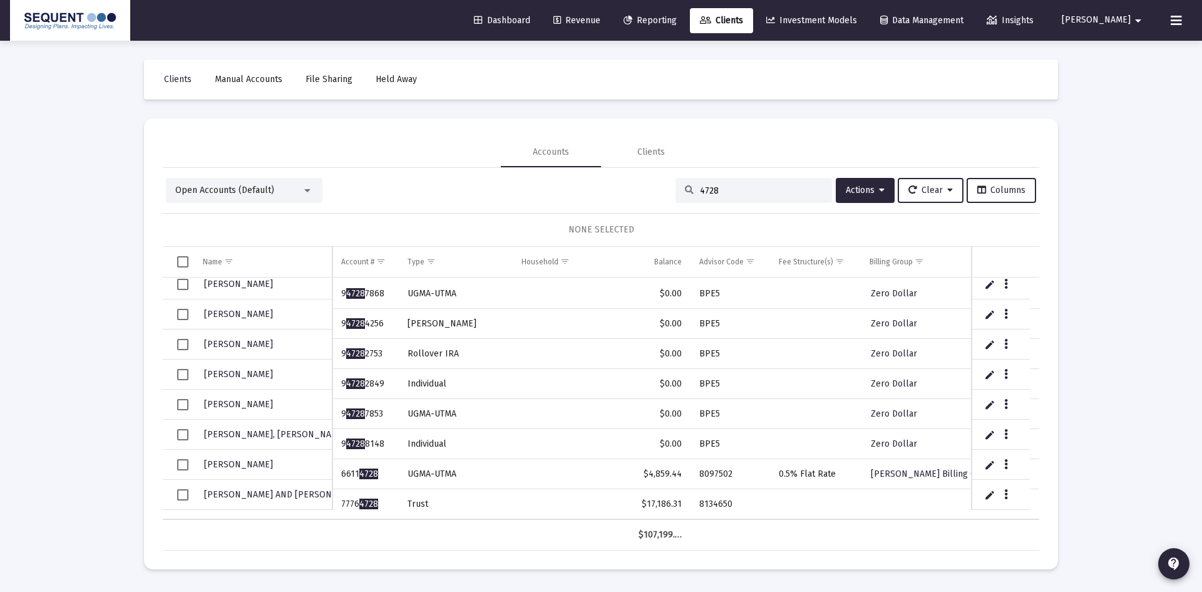
type input "4728"
click at [181, 497] on span "Select row" at bounding box center [182, 494] width 11 height 11
click at [178, 495] on span "Select row" at bounding box center [182, 494] width 11 height 11
drag, startPoint x: 716, startPoint y: 191, endPoint x: 663, endPoint y: 192, distance: 53.2
click at [663, 192] on div "Open Accounts (Default) 4728 Actions Clear Columns" at bounding box center [601, 190] width 870 height 25
